Goal: Task Accomplishment & Management: Use online tool/utility

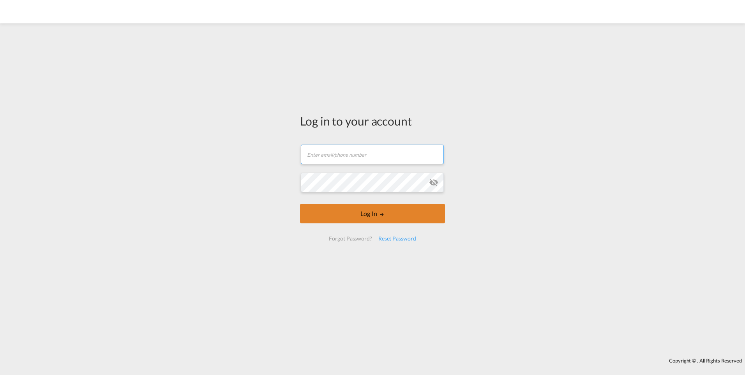
type input "[PERSON_NAME][EMAIL_ADDRESS][PERSON_NAME][DOMAIN_NAME]"
click at [381, 213] on md-icon "LOGIN" at bounding box center [381, 214] width 5 height 5
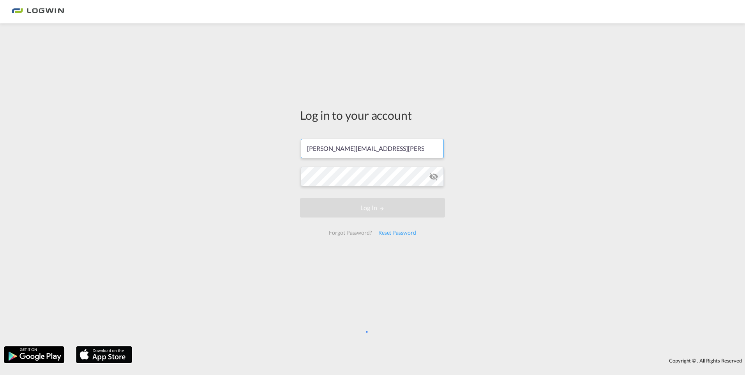
scroll to position [0, 9]
